Goal: Participate in discussion: Engage in conversation with other users on a specific topic

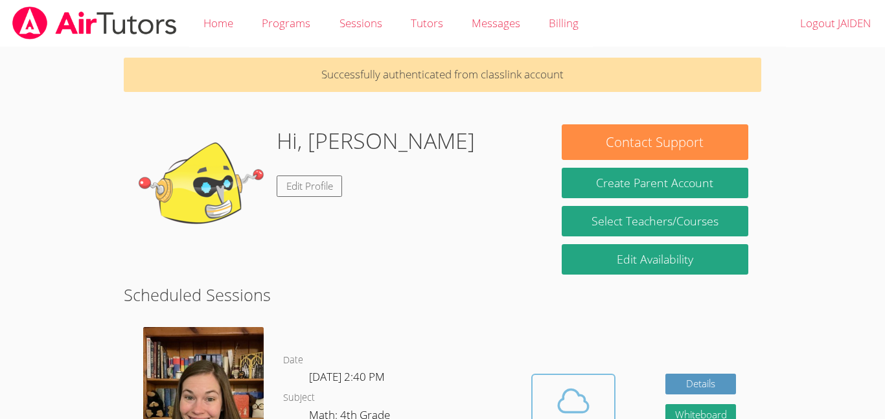
click at [597, 405] on span at bounding box center [573, 401] width 66 height 36
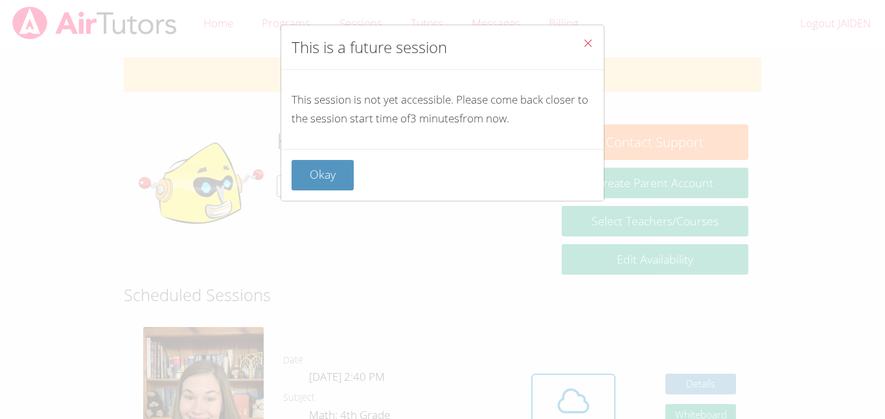
click at [587, 44] on icon "Close" at bounding box center [587, 43] width 11 height 11
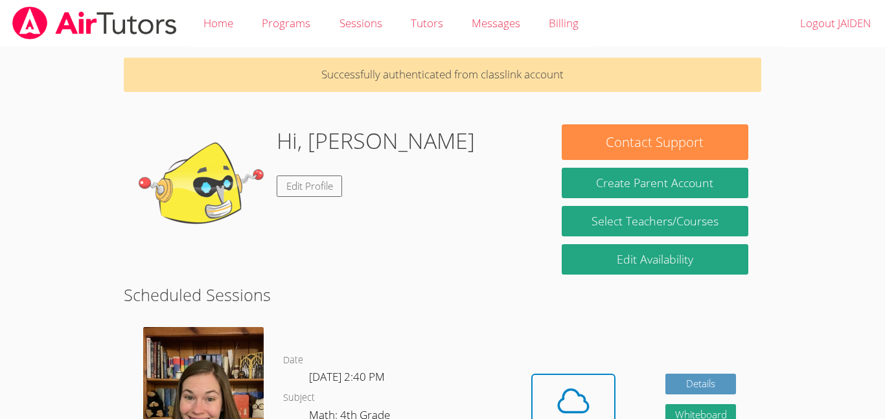
scroll to position [27, 0]
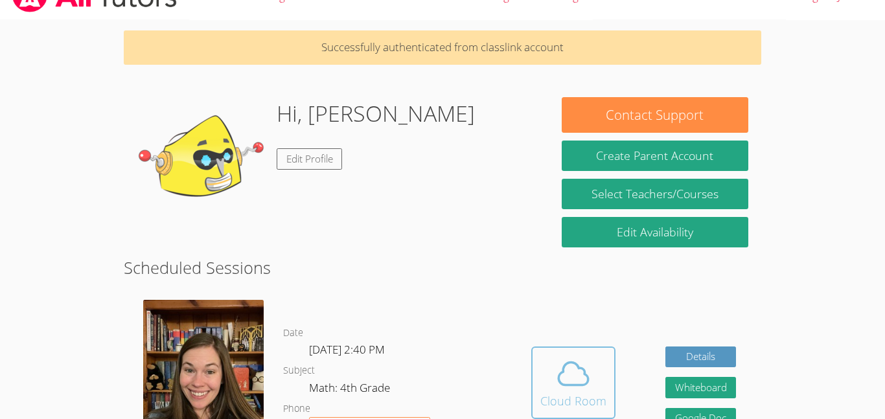
click at [561, 362] on icon at bounding box center [573, 374] width 36 height 36
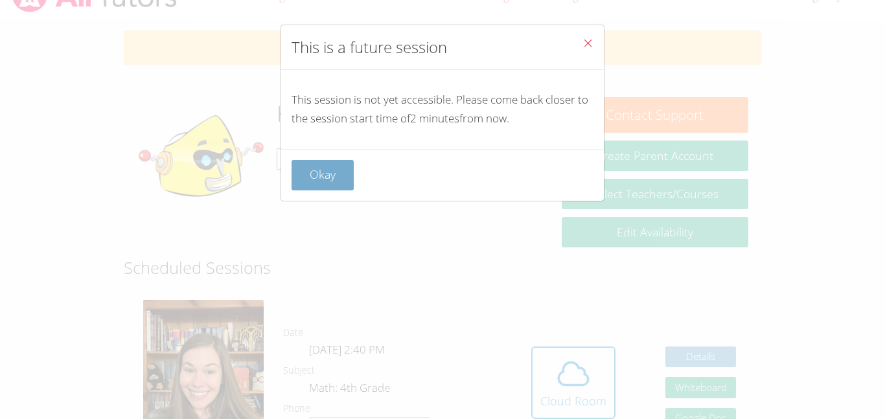
click at [337, 164] on button "Okay" at bounding box center [322, 175] width 62 height 30
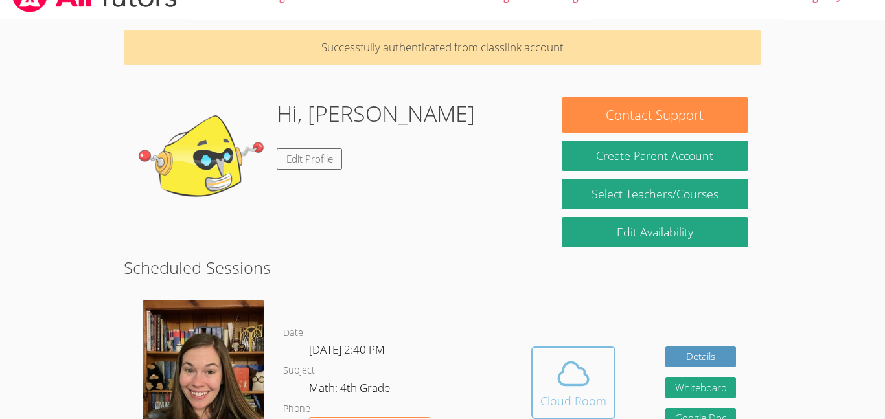
click at [565, 375] on icon at bounding box center [573, 374] width 36 height 36
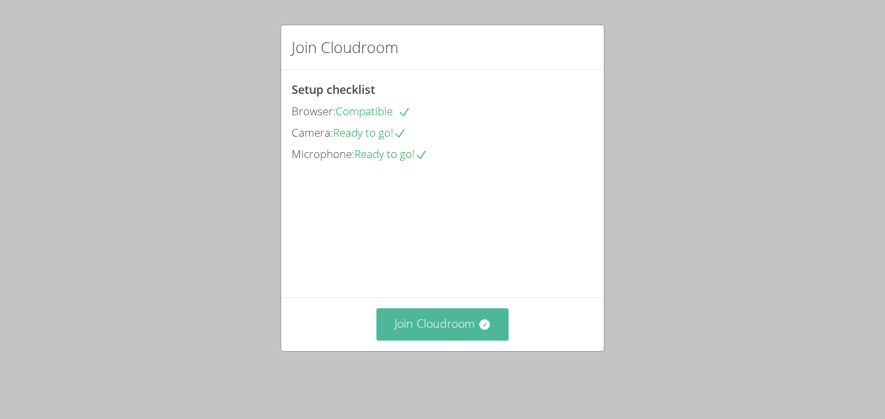
click at [488, 330] on icon at bounding box center [484, 324] width 10 height 10
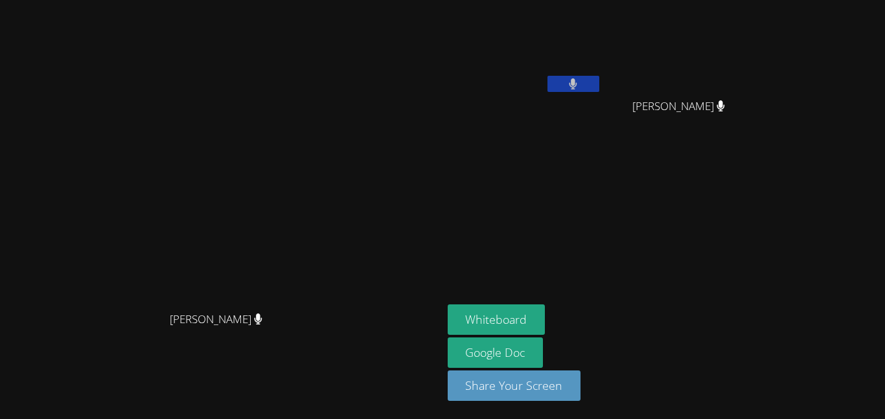
click at [318, 305] on video at bounding box center [221, 183] width 194 height 243
click at [599, 88] on button at bounding box center [573, 84] width 52 height 16
click at [766, 303] on aside "JAIDEN MOORE ALEENAH MARQUEZ ALEENAH MARQUEZ EZRA SMITH EZRA SMITH Whiteboard G…" at bounding box center [604, 209] width 324 height 419
click at [599, 87] on button at bounding box center [573, 84] width 52 height 16
click at [599, 80] on button at bounding box center [573, 84] width 52 height 16
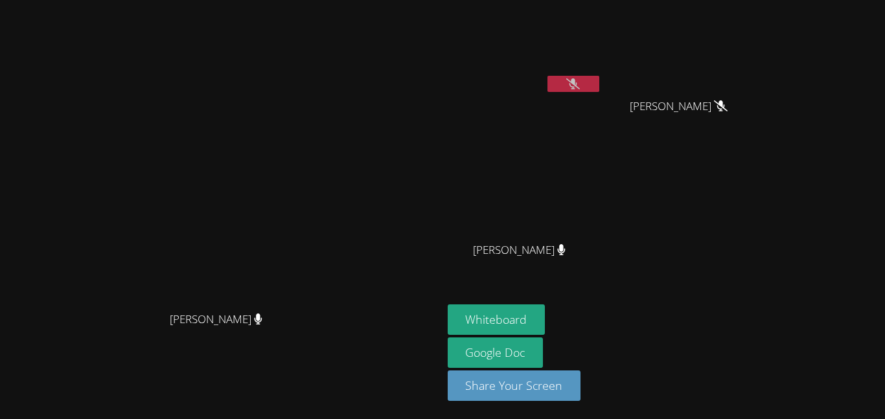
click at [599, 80] on button at bounding box center [573, 84] width 52 height 16
click at [547, 76] on button at bounding box center [573, 84] width 52 height 16
click at [599, 89] on button at bounding box center [573, 84] width 52 height 16
click at [580, 85] on icon at bounding box center [573, 83] width 14 height 11
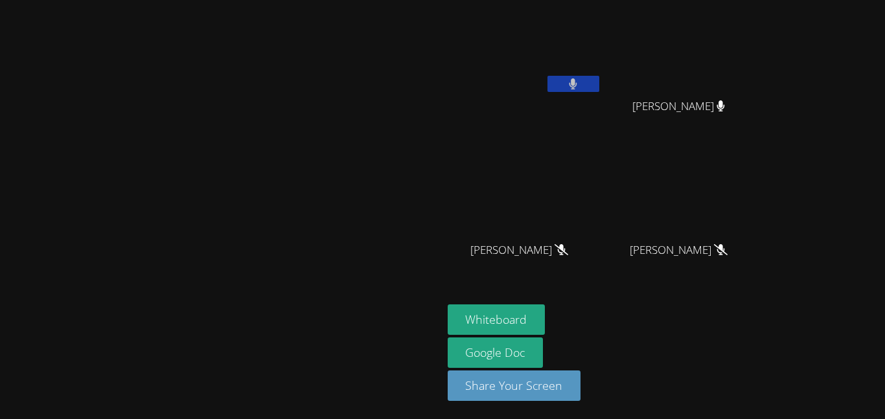
click at [577, 87] on icon at bounding box center [573, 83] width 8 height 11
click at [580, 79] on icon at bounding box center [573, 83] width 14 height 11
click at [577, 88] on icon at bounding box center [573, 83] width 8 height 11
click at [547, 76] on button at bounding box center [573, 84] width 52 height 16
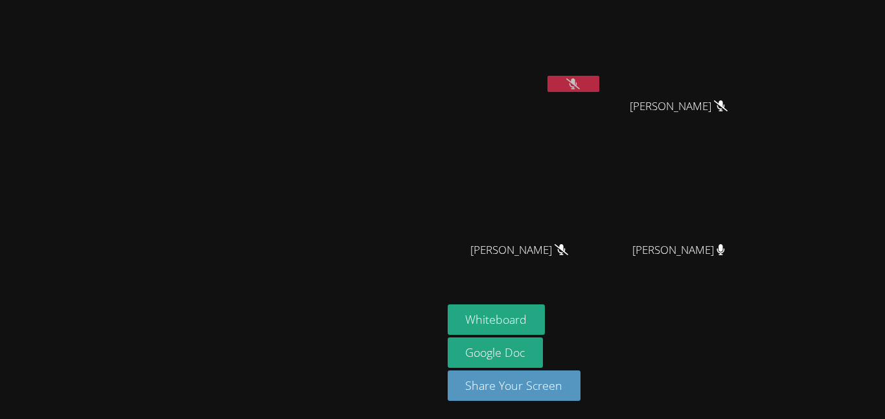
click at [547, 76] on button at bounding box center [573, 84] width 52 height 16
click at [599, 91] on button at bounding box center [573, 84] width 52 height 16
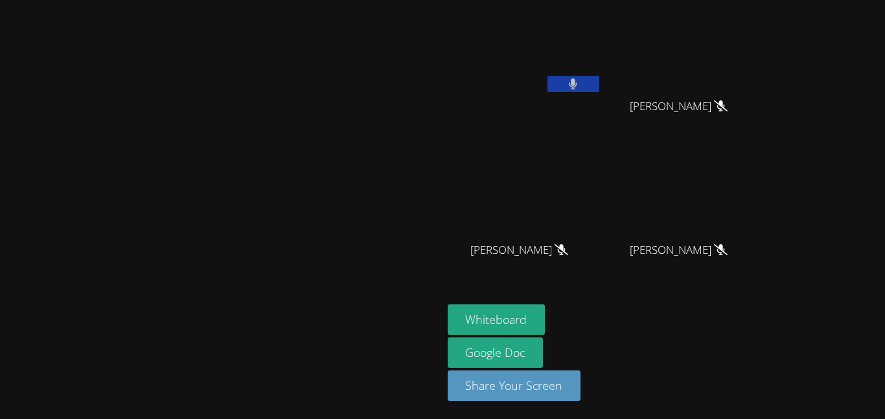
click at [599, 91] on button at bounding box center [573, 84] width 52 height 16
click at [580, 85] on icon at bounding box center [573, 83] width 14 height 11
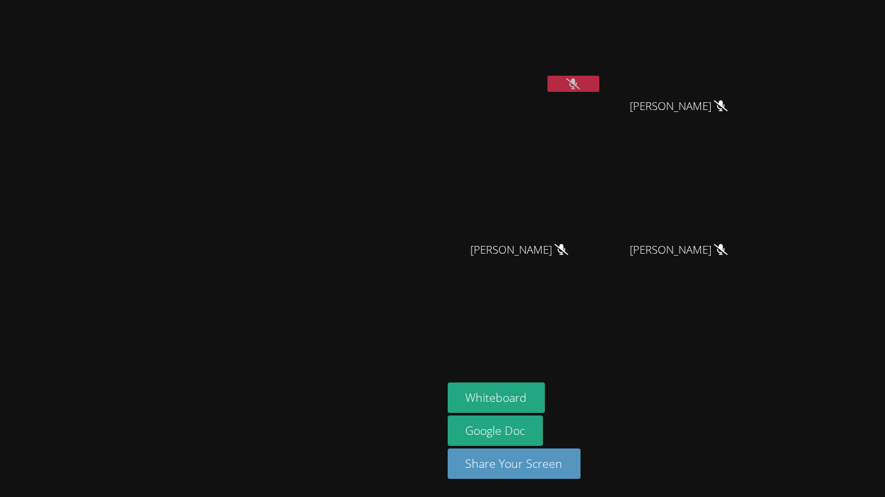
click at [599, 86] on button at bounding box center [573, 84] width 52 height 16
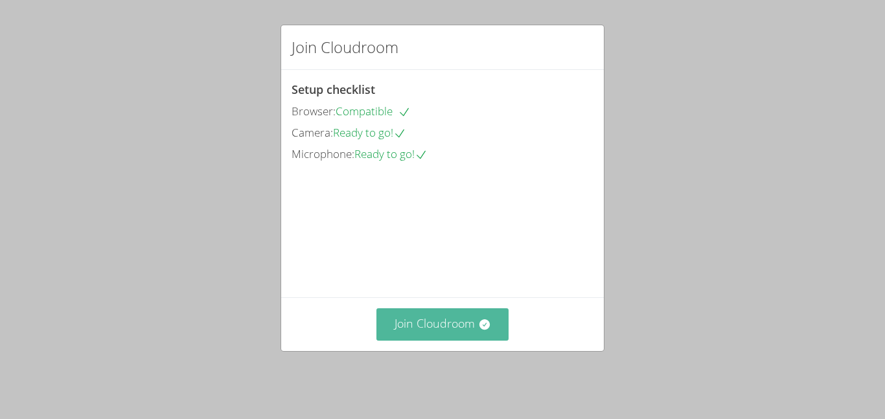
click at [396, 319] on button "Join Cloudroom" at bounding box center [442, 324] width 133 height 32
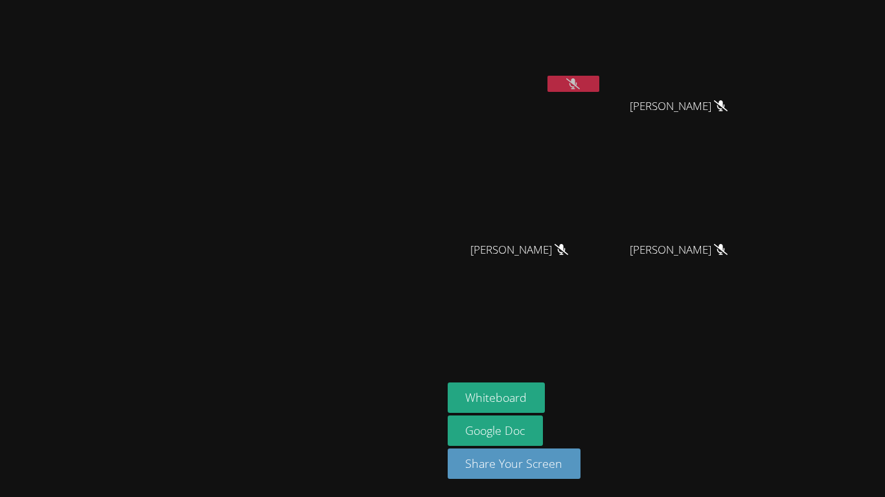
click at [580, 87] on icon at bounding box center [573, 83] width 14 height 11
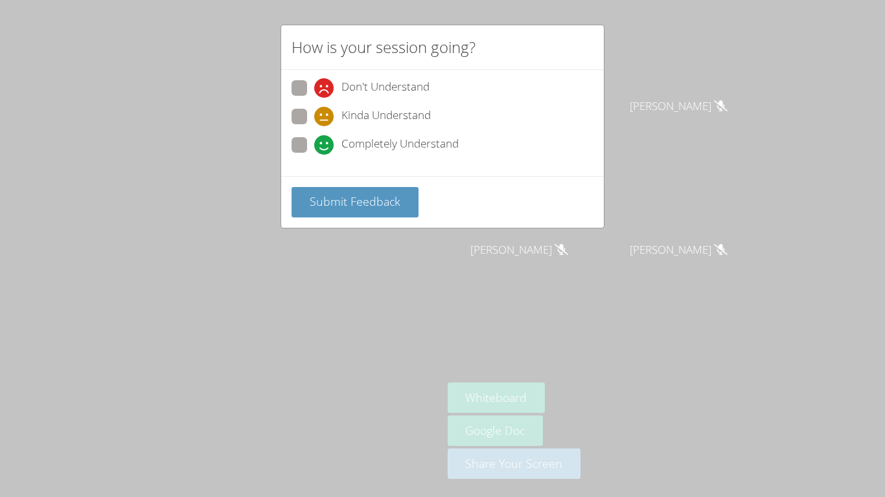
click at [429, 149] on span "Completely Understand" at bounding box center [399, 144] width 117 height 19
click at [325, 148] on input "Completely Understand" at bounding box center [319, 142] width 11 height 11
radio input "true"
click at [383, 212] on button "Submit Feedback" at bounding box center [354, 202] width 127 height 30
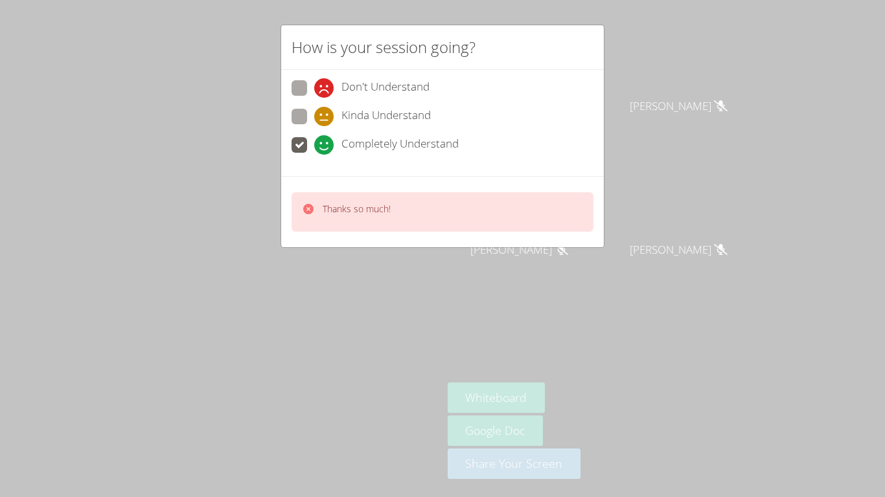
click at [410, 214] on div "Thanks so much!" at bounding box center [442, 212] width 302 height 40
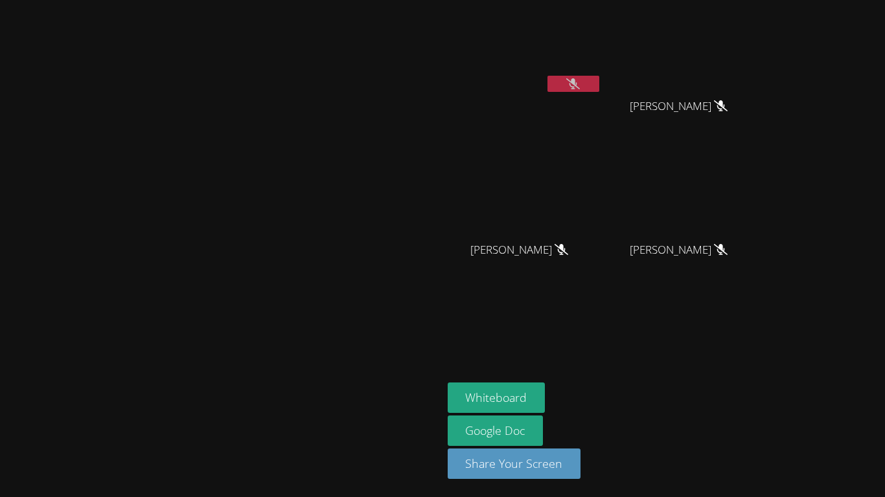
click at [599, 85] on button at bounding box center [573, 84] width 52 height 16
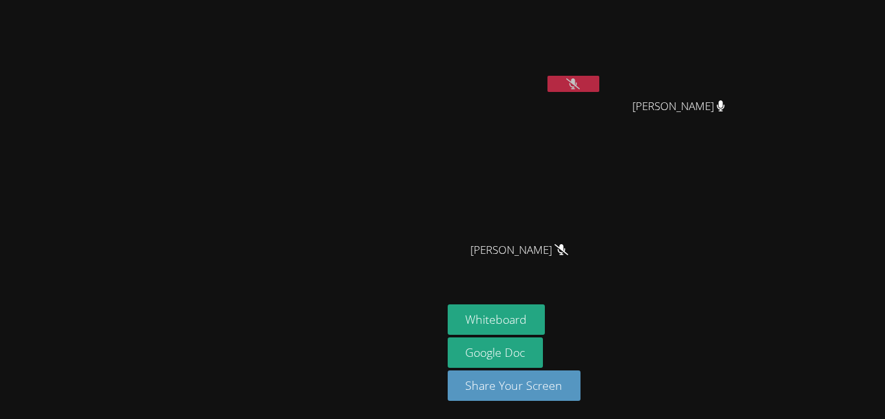
click at [388, 357] on div at bounding box center [221, 331] width 432 height 52
